Goal: Ask a question

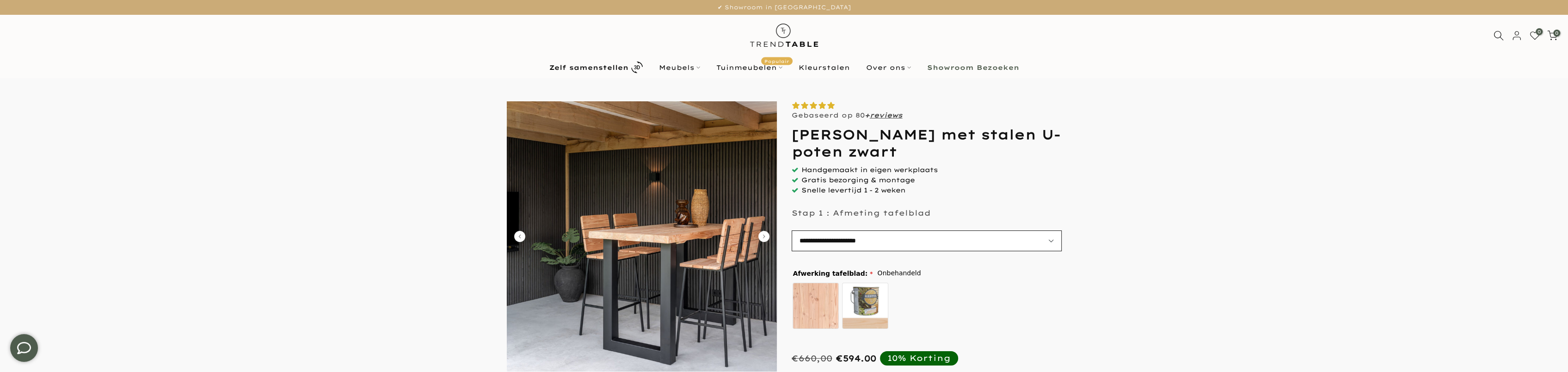
click at [1048, 239] on select "**********" at bounding box center [927, 241] width 270 height 21
select select "**********"
click at [792, 231] on select "**********" at bounding box center [927, 241] width 270 height 21
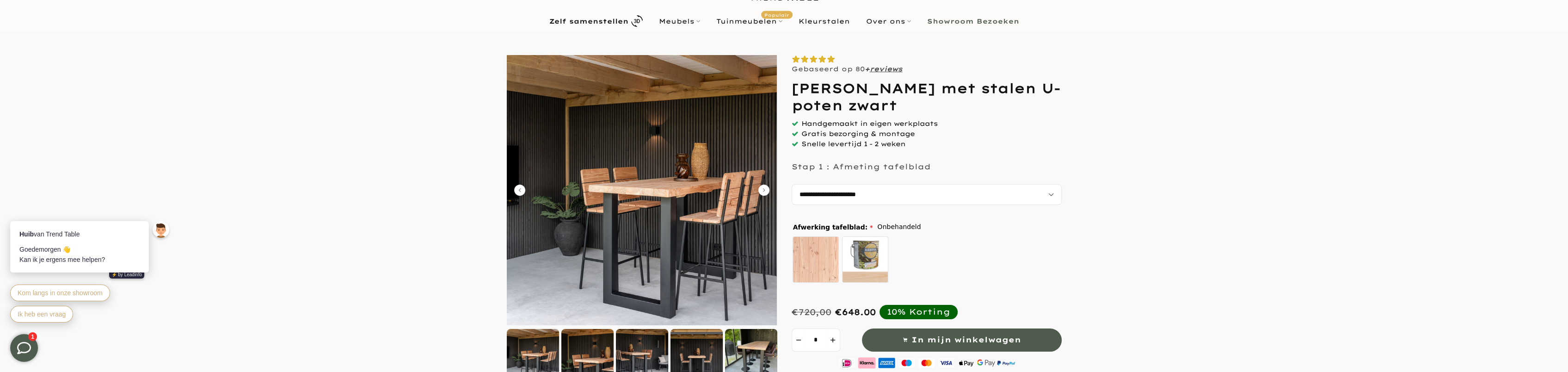
scroll to position [92, 0]
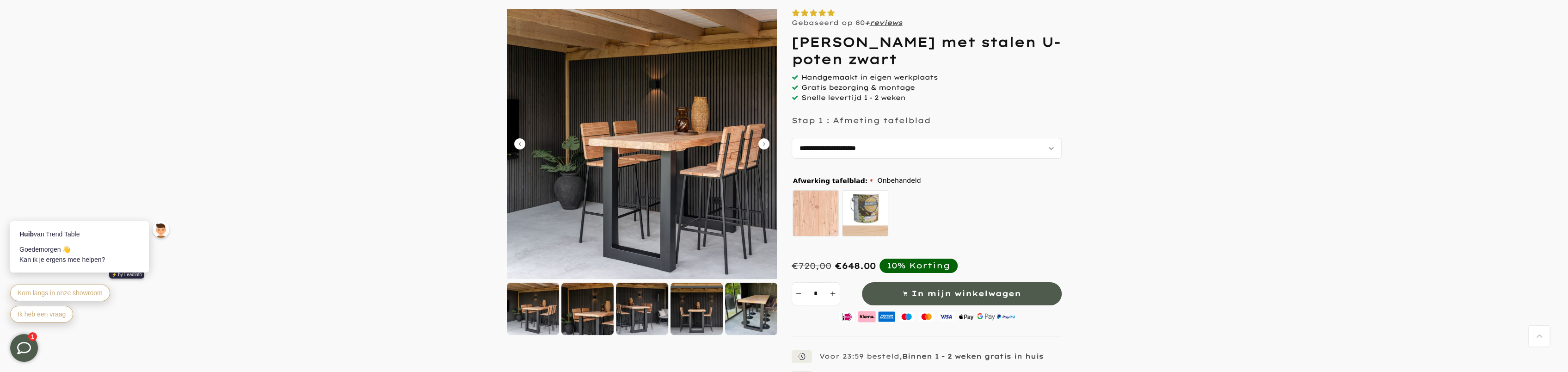
click at [763, 297] on div at bounding box center [751, 309] width 52 height 52
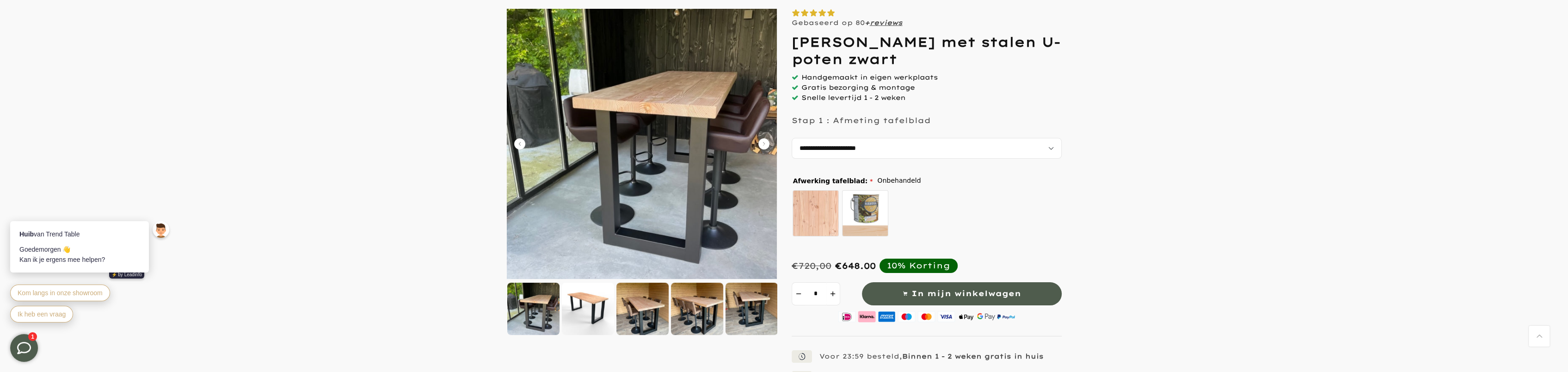
click at [714, 315] on div at bounding box center [697, 309] width 52 height 52
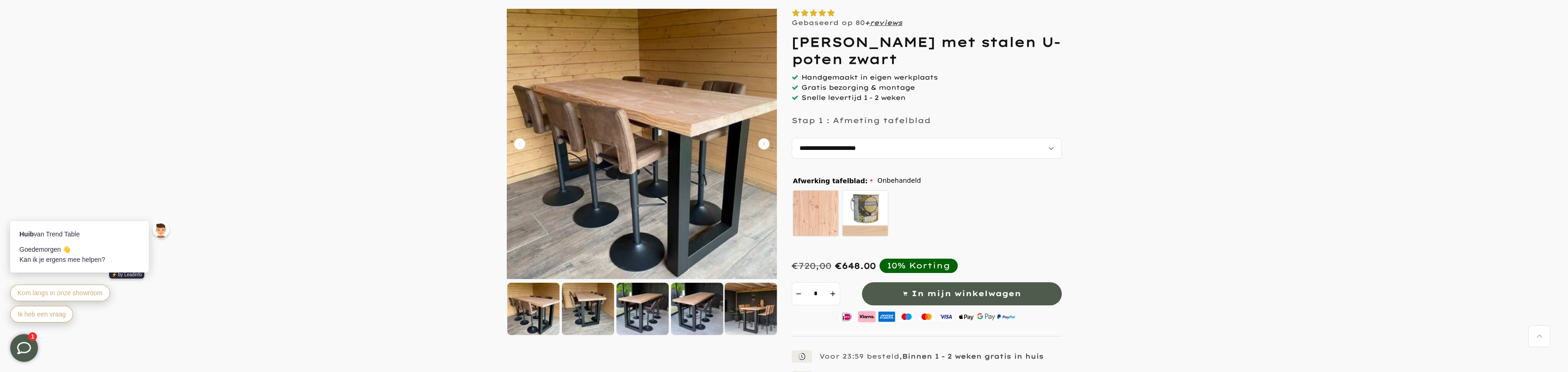
click at [660, 317] on div at bounding box center [643, 309] width 52 height 52
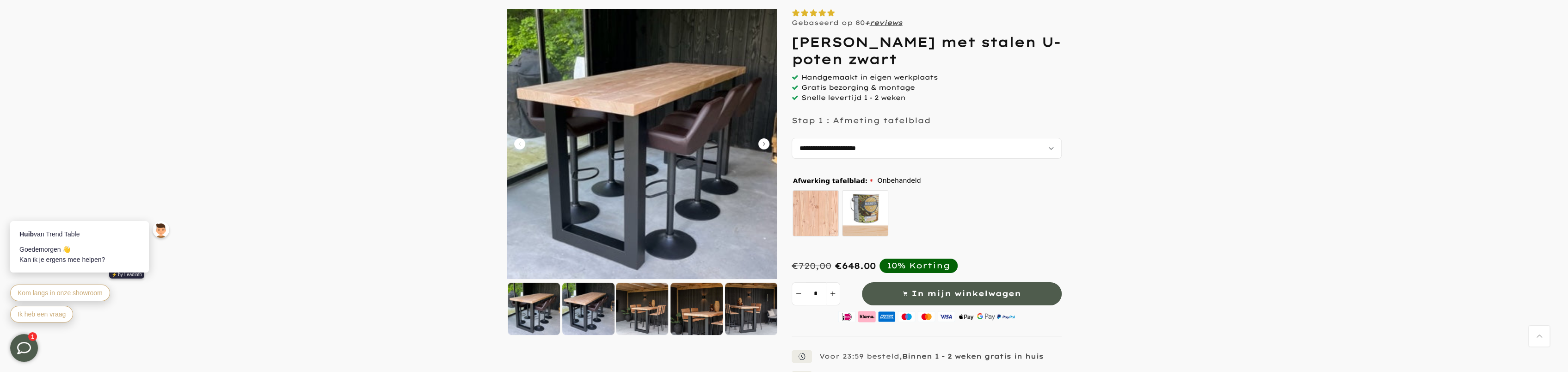
click at [591, 316] on div at bounding box center [588, 309] width 52 height 52
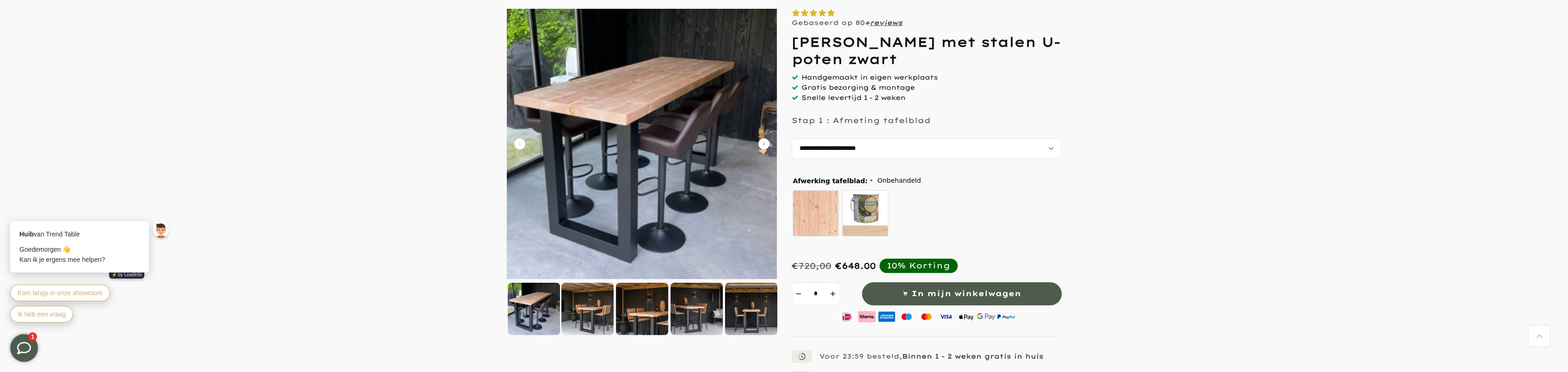
click at [521, 140] on icon "Carousel Back Arrow" at bounding box center [520, 144] width 11 height 11
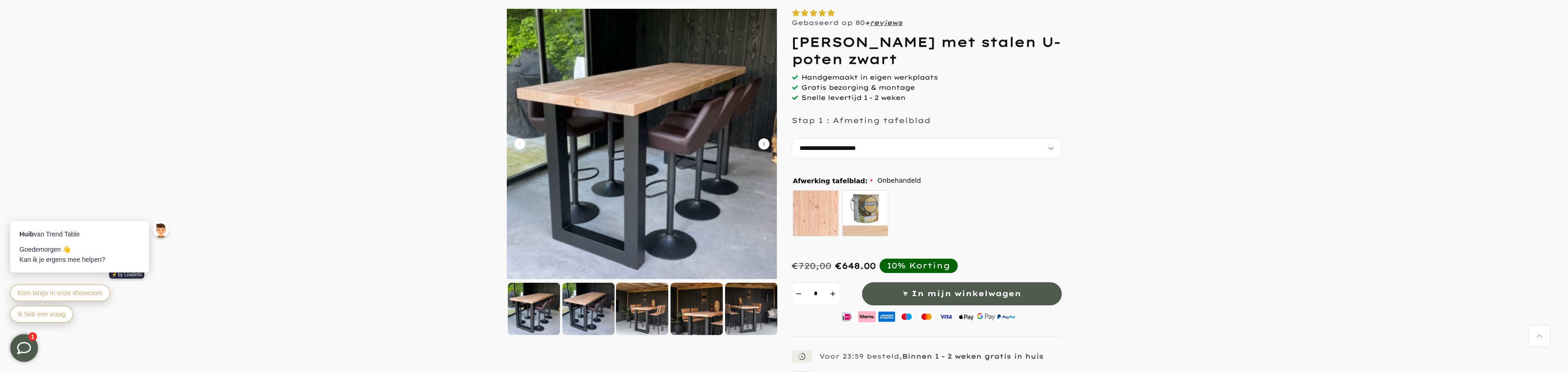
click at [521, 140] on icon "Carousel Back Arrow" at bounding box center [520, 144] width 11 height 11
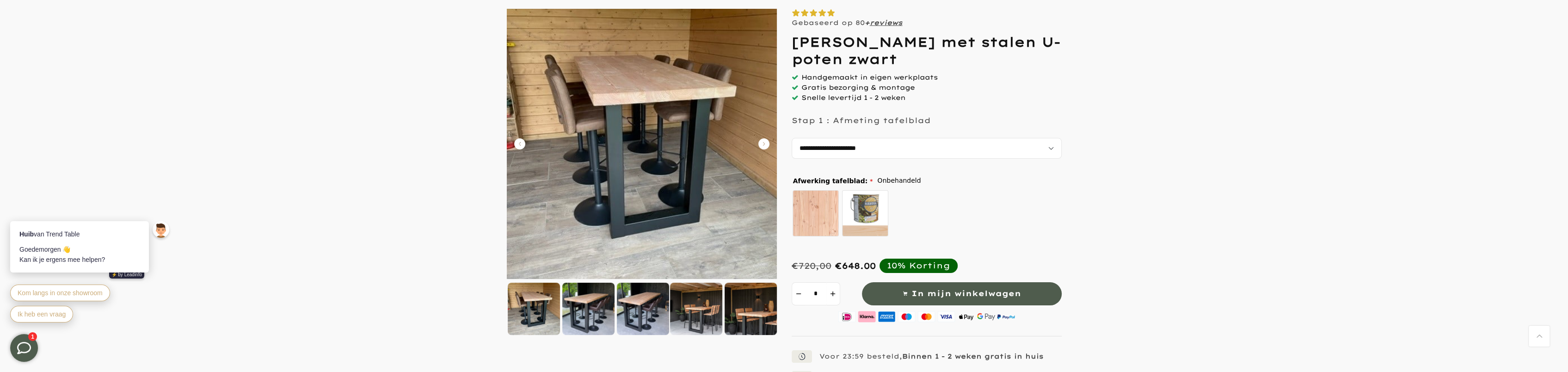
click at [521, 140] on icon "Carousel Back Arrow" at bounding box center [520, 144] width 11 height 11
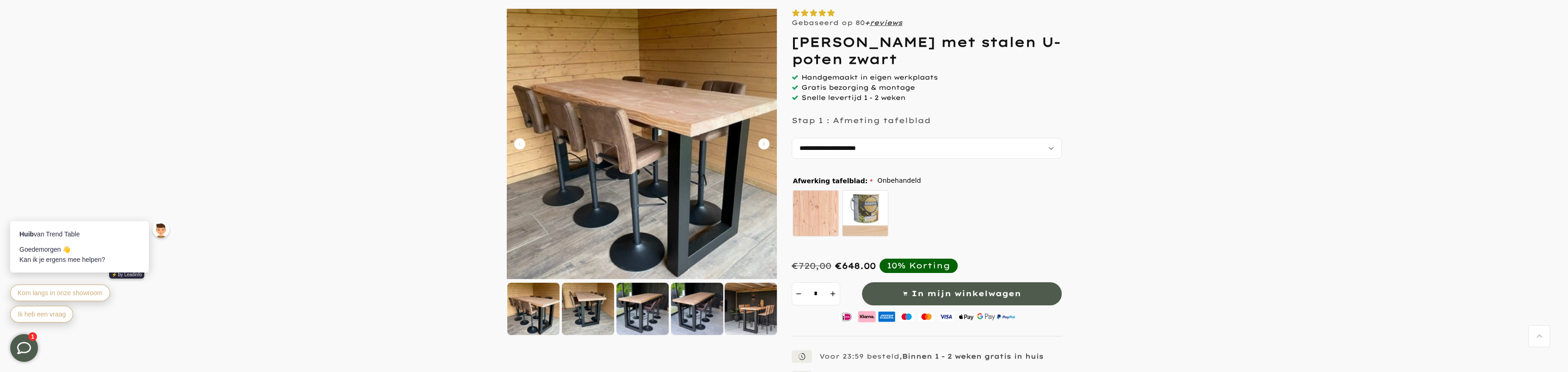
click at [521, 142] on icon "Carousel Back Arrow" at bounding box center [520, 144] width 11 height 11
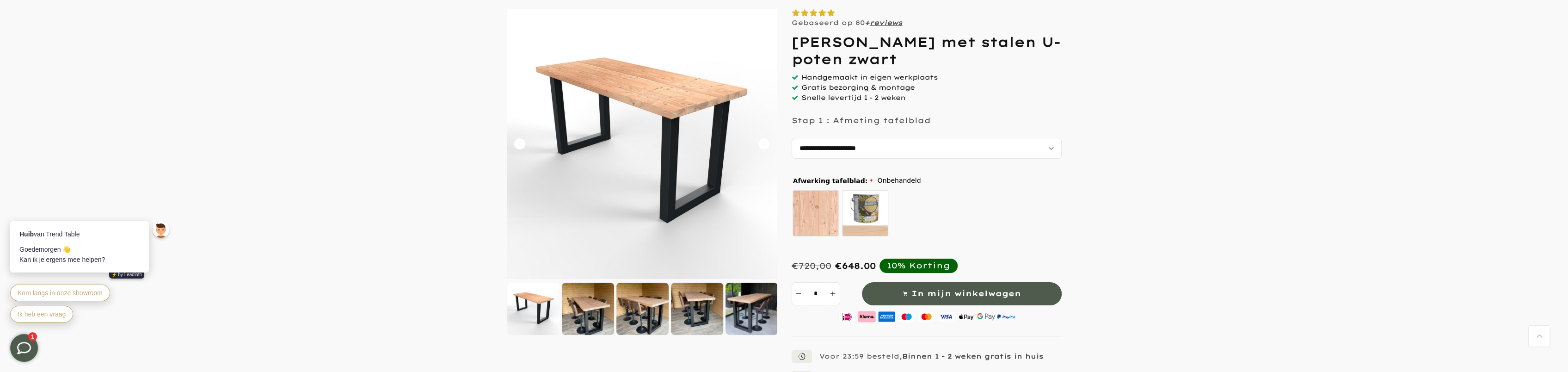
click at [769, 144] on icon "Carousel Next Arrow" at bounding box center [764, 144] width 11 height 11
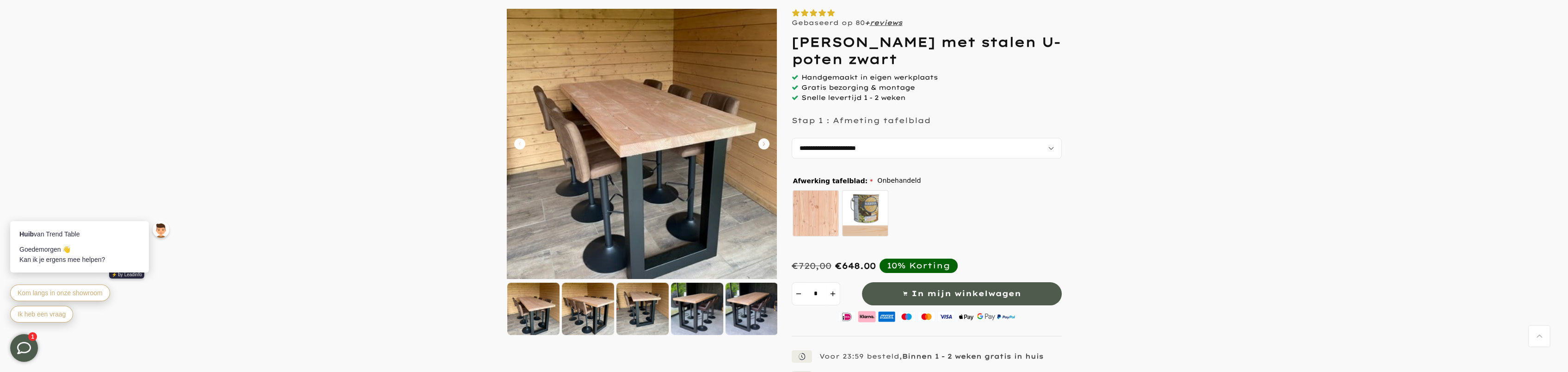
click at [769, 144] on icon "Carousel Next Arrow" at bounding box center [764, 144] width 11 height 11
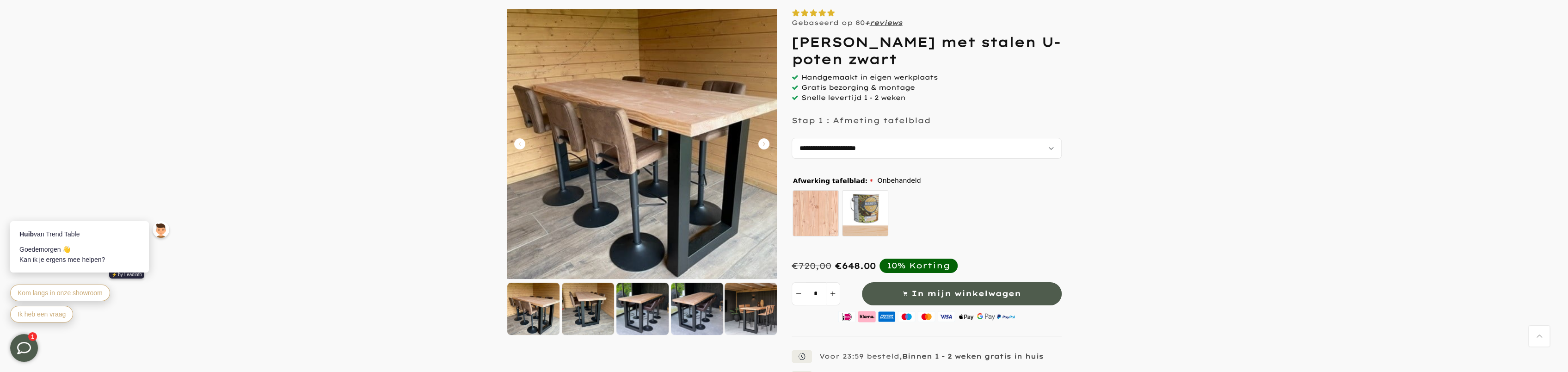
click at [769, 144] on icon "Carousel Next Arrow" at bounding box center [764, 144] width 11 height 11
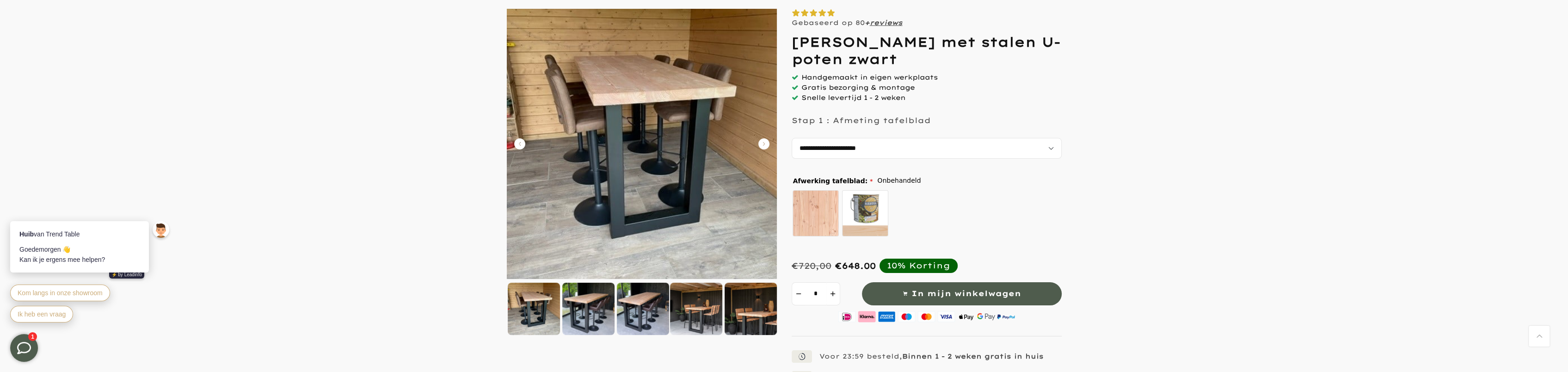
click at [769, 144] on icon "Carousel Next Arrow" at bounding box center [764, 144] width 11 height 11
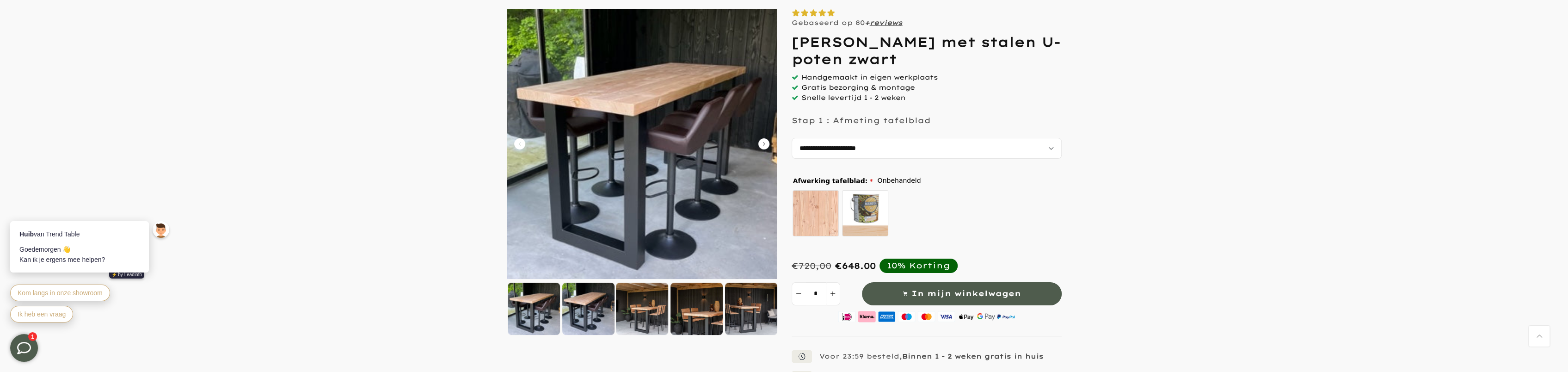
click at [763, 144] on icon "Carousel Next Arrow" at bounding box center [764, 144] width 11 height 11
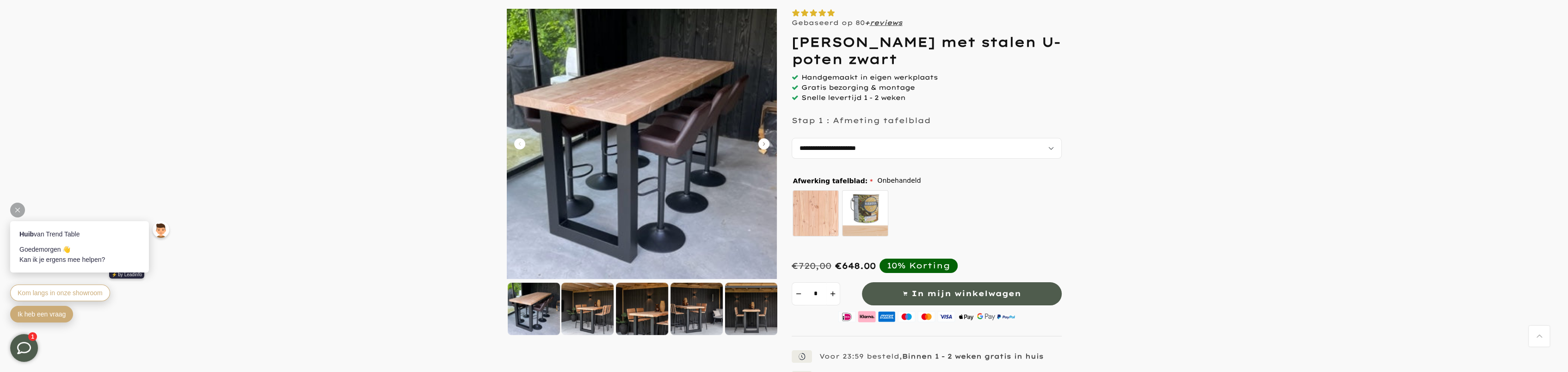
click at [53, 311] on span "Ik heb een vraag" at bounding box center [41, 314] width 48 height 8
